Goal: Task Accomplishment & Management: Manage account settings

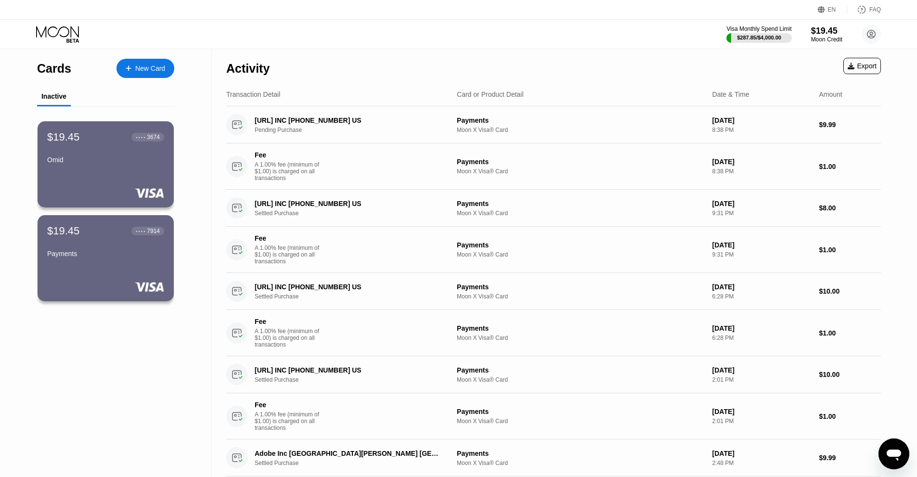
click at [835, 27] on div "$19.45" at bounding box center [826, 31] width 31 height 10
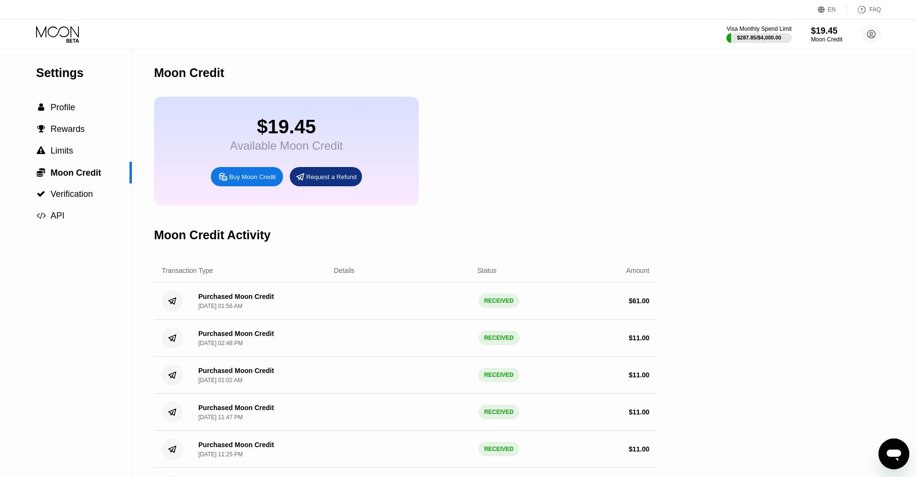
click at [619, 154] on div "$19.45 Available Moon Credit Buy Moon Credit Request a Refund" at bounding box center [405, 151] width 503 height 109
click at [251, 186] on div "Buy Moon Credit" at bounding box center [247, 176] width 72 height 19
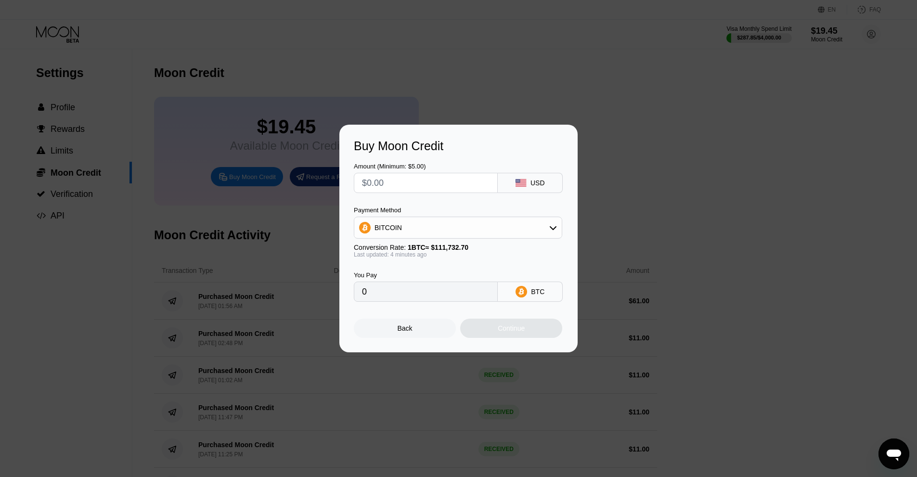
click at [454, 186] on input "text" at bounding box center [426, 182] width 128 height 19
type input "$5"
type input "0.00004480"
type input "$5"
click at [532, 326] on div "Continue" at bounding box center [511, 328] width 102 height 19
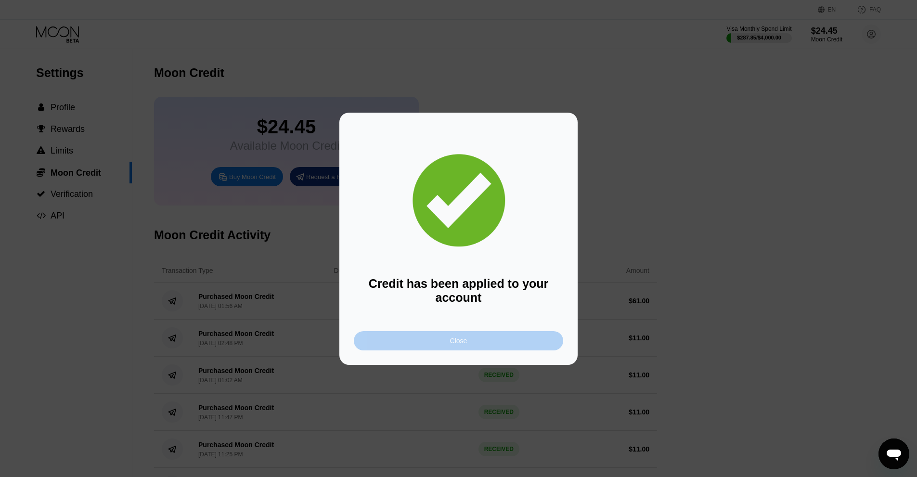
drag, startPoint x: 236, startPoint y: 0, endPoint x: 507, endPoint y: 338, distance: 433.2
click at [507, 338] on div "Close" at bounding box center [458, 340] width 209 height 19
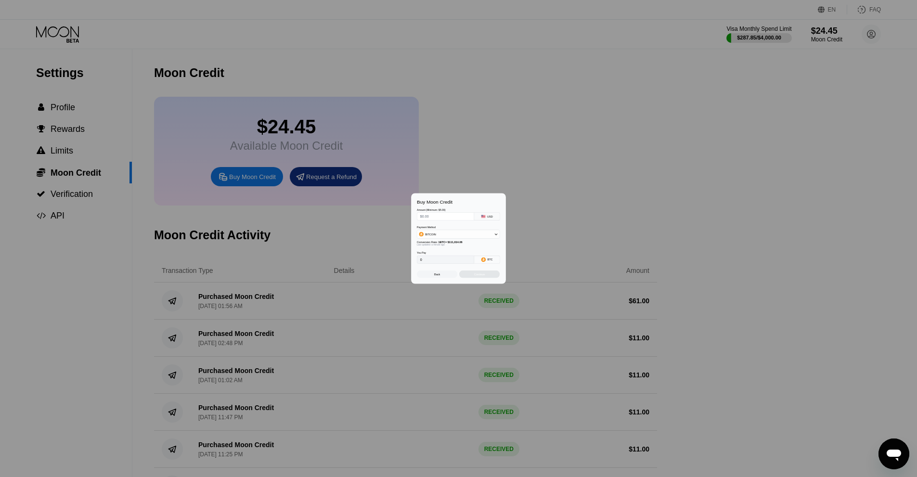
click at [506, 342] on div at bounding box center [462, 238] width 924 height 477
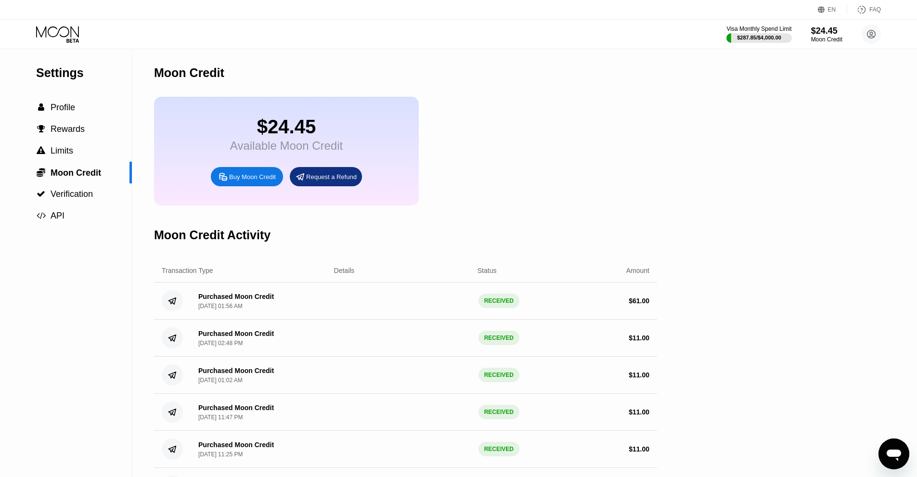
click at [68, 26] on icon at bounding box center [58, 34] width 45 height 17
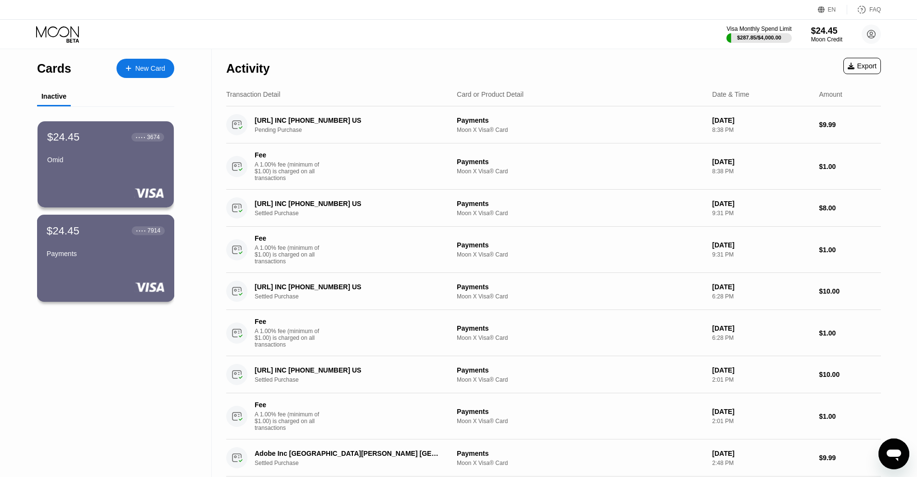
click at [111, 270] on div "$24.45 ● ● ● ● 7914 Payments" at bounding box center [106, 258] width 138 height 87
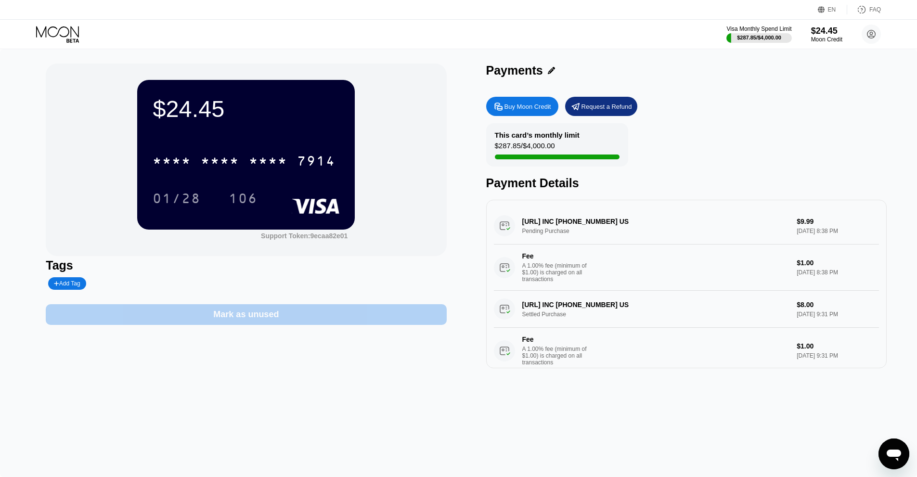
click at [361, 318] on div "Mark as unused" at bounding box center [246, 314] width 400 height 21
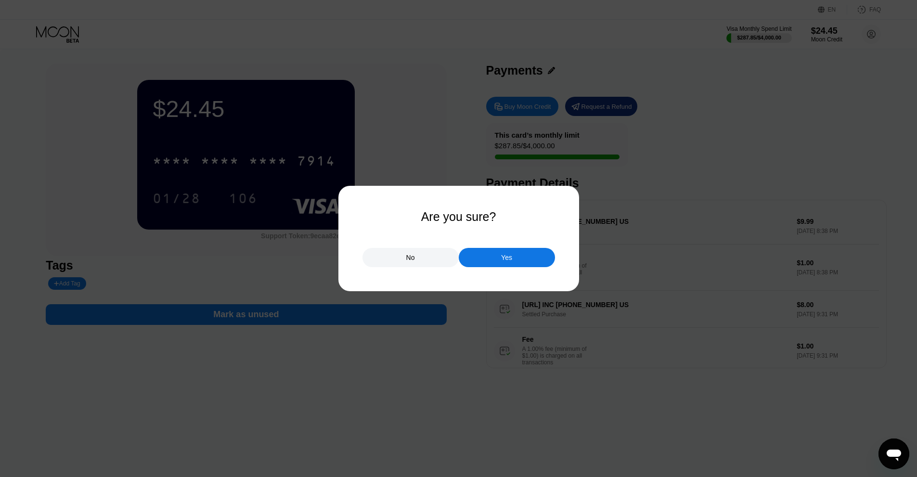
click at [503, 251] on div "Yes" at bounding box center [507, 257] width 96 height 19
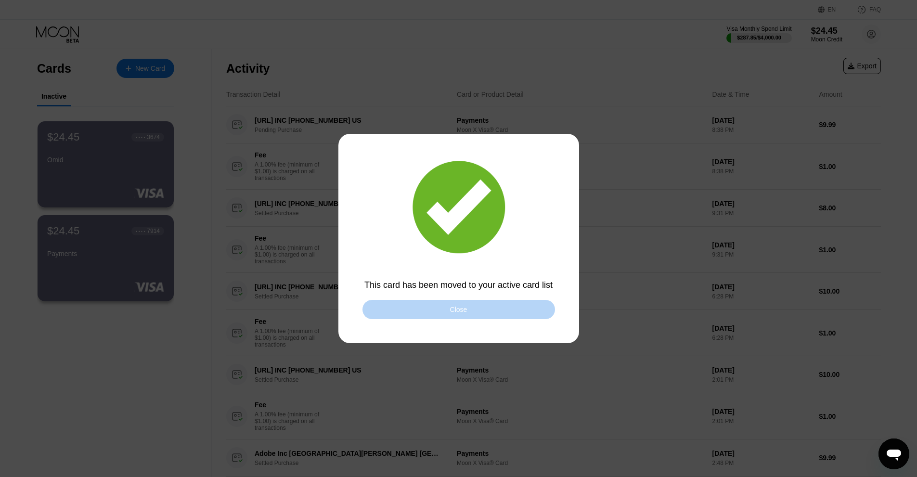
click at [507, 302] on div "Close" at bounding box center [458, 309] width 193 height 19
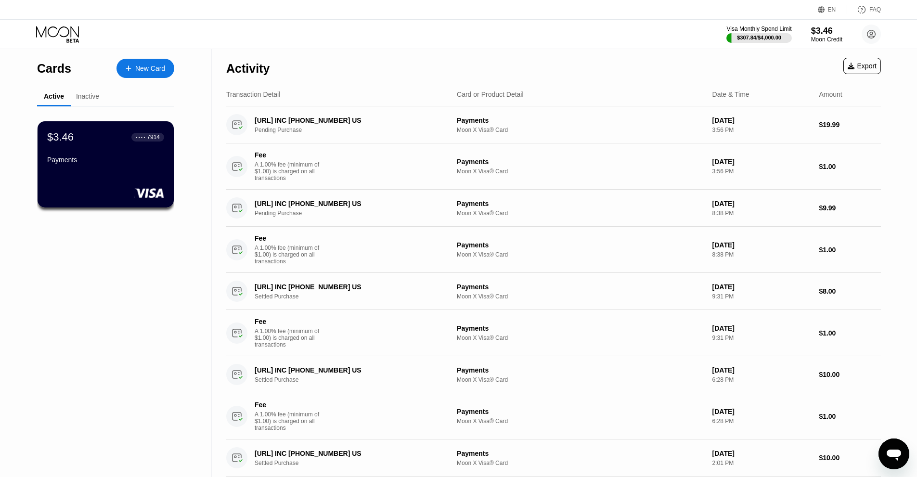
drag, startPoint x: 682, startPoint y: 60, endPoint x: 894, endPoint y: 39, distance: 213.9
click at [894, 36] on div "EN Language Select an item Save FAQ Visa Monthly Spend Limit $307.84 / $4,000.0…" at bounding box center [458, 238] width 917 height 477
click at [548, 51] on div "Activity Export" at bounding box center [553, 66] width 655 height 34
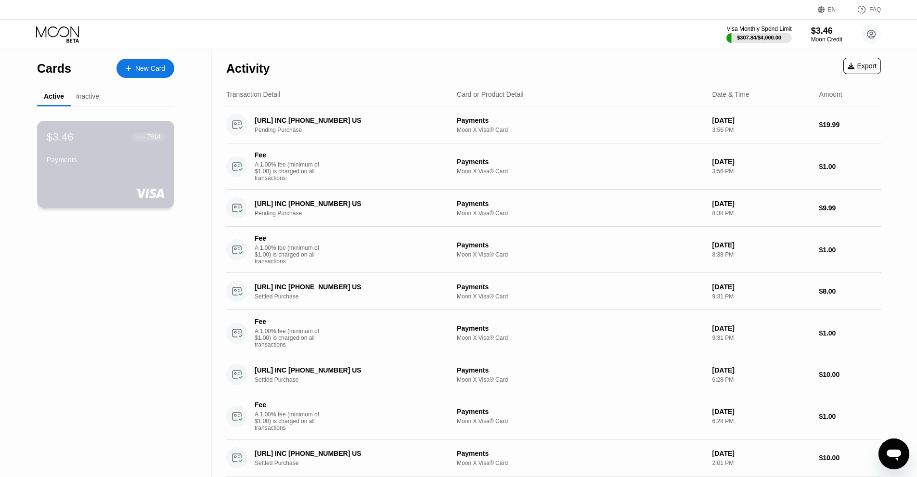
click at [123, 176] on div "$3.46 ● ● ● ● 7914 Payments" at bounding box center [106, 164] width 138 height 87
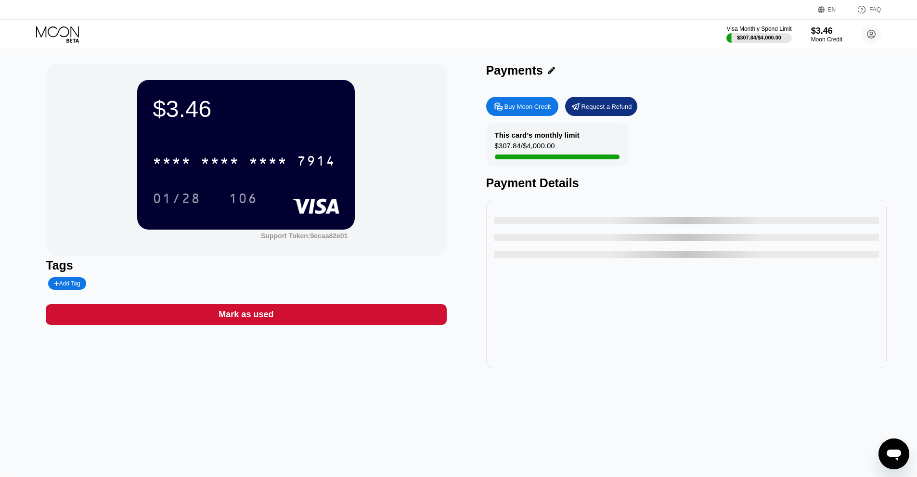
click at [338, 315] on div "Mark as used" at bounding box center [246, 314] width 400 height 21
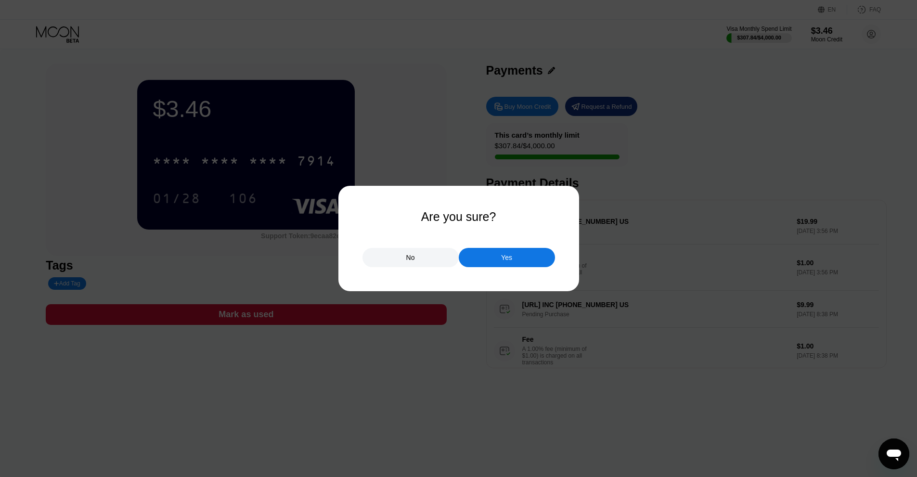
click at [500, 261] on div "Yes" at bounding box center [507, 257] width 96 height 19
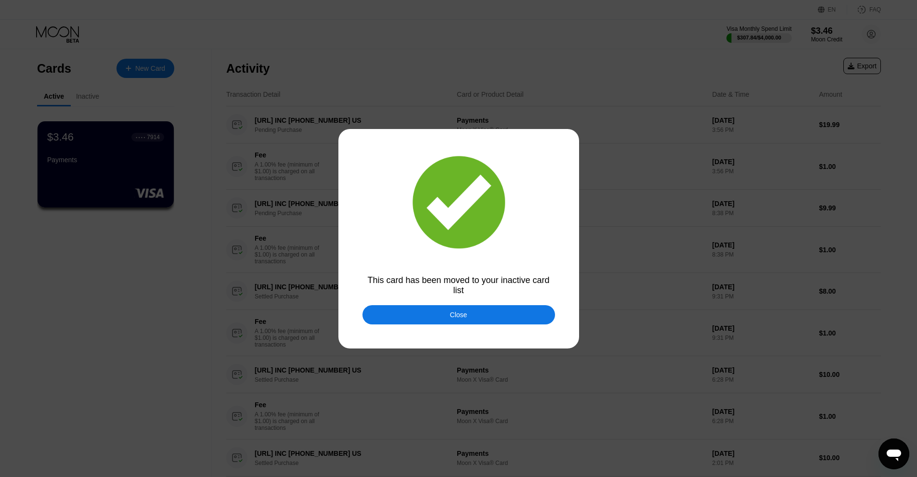
click at [479, 316] on div "Close" at bounding box center [458, 314] width 193 height 19
